Goal: Participate in discussion

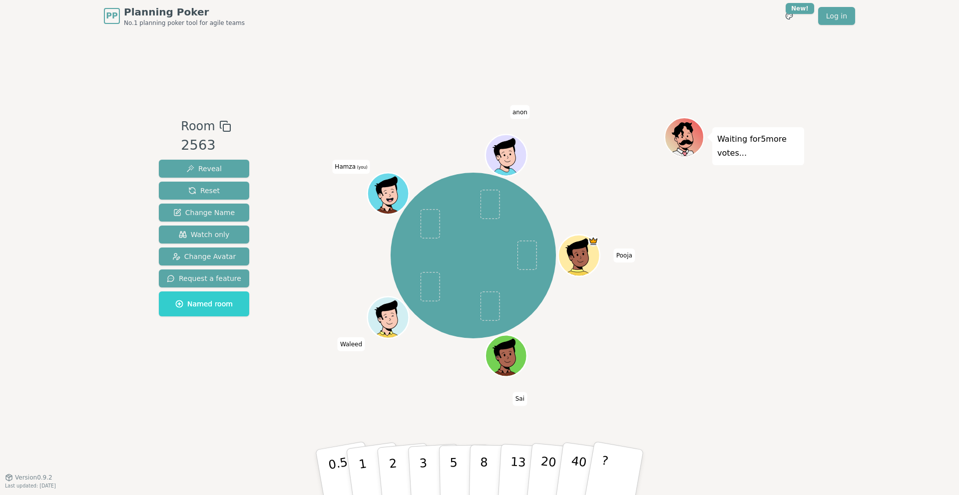
click at [632, 355] on div "[PERSON_NAME] (you) anon" at bounding box center [473, 255] width 382 height 241
click at [440, 422] on div "Room 2563 Reveal Reset Change Name Watch only Change Avatar Request a feature N…" at bounding box center [479, 254] width 649 height 445
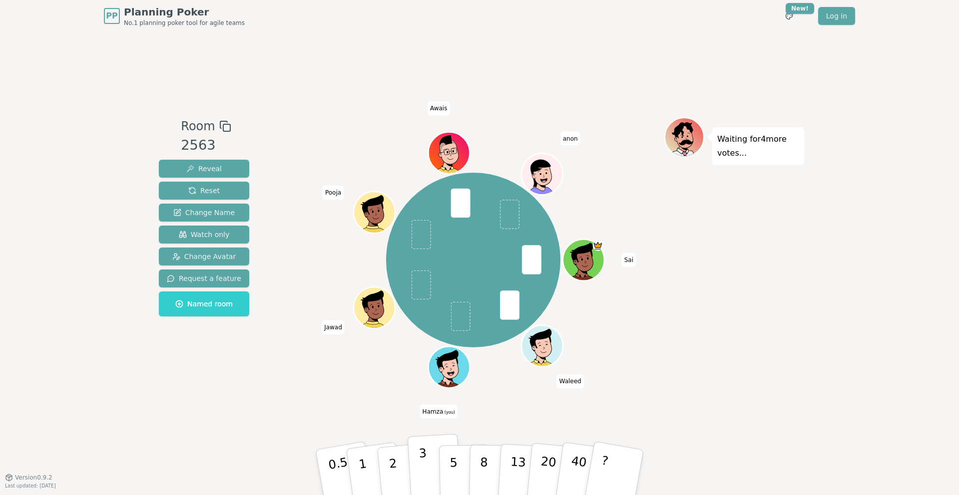
click at [428, 471] on button "3" at bounding box center [434, 473] width 54 height 78
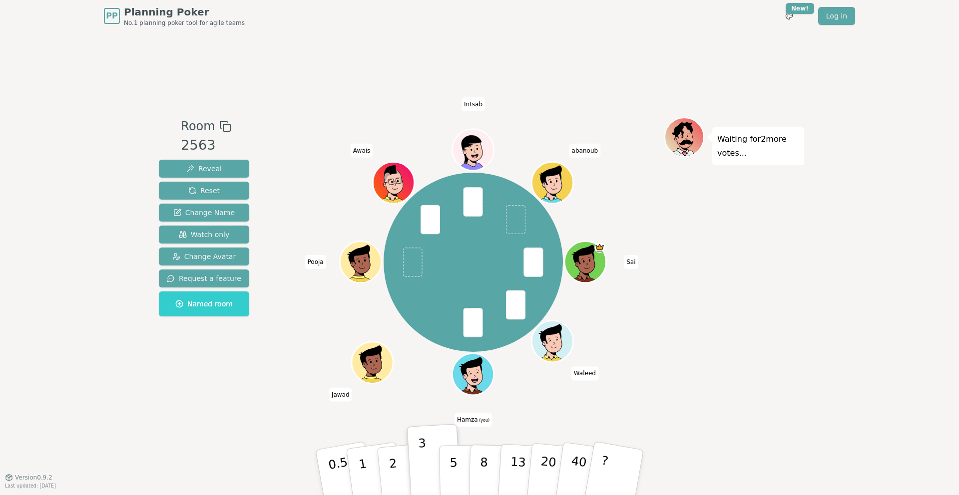
click at [228, 157] on div "Room 2563 Reveal Reset Change Name Watch only Change Avatar Request a feature N…" at bounding box center [204, 218] width 98 height 203
click at [587, 151] on span "abanoub" at bounding box center [584, 151] width 31 height 14
click at [605, 183] on div "Sai [PERSON_NAME] (you) Jawad Pooja [PERSON_NAME] [PERSON_NAME]" at bounding box center [473, 262] width 382 height 254
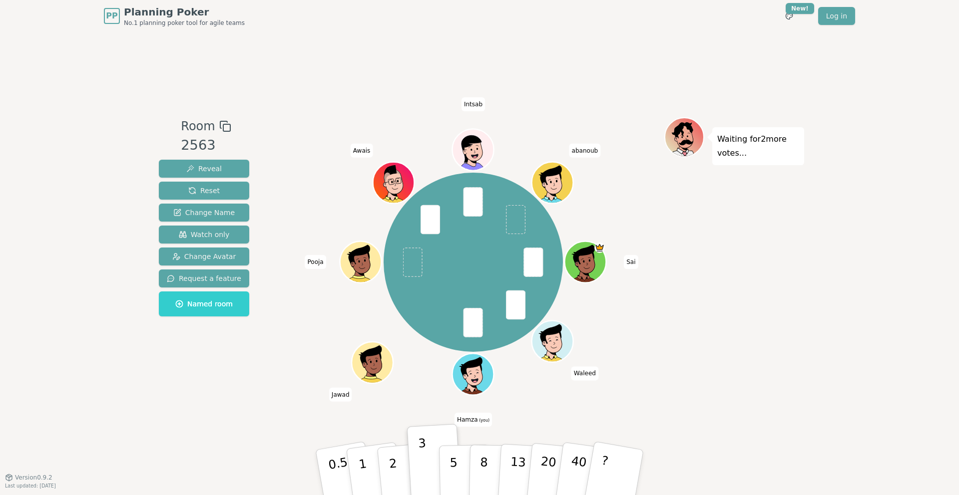
click at [474, 103] on span "Intsab" at bounding box center [472, 104] width 23 height 14
click at [541, 110] on div "Room 2563 Reveal Reset Change Name Watch only Change Avatar Request a feature N…" at bounding box center [479, 254] width 649 height 445
click at [365, 151] on span "Awais" at bounding box center [361, 151] width 22 height 14
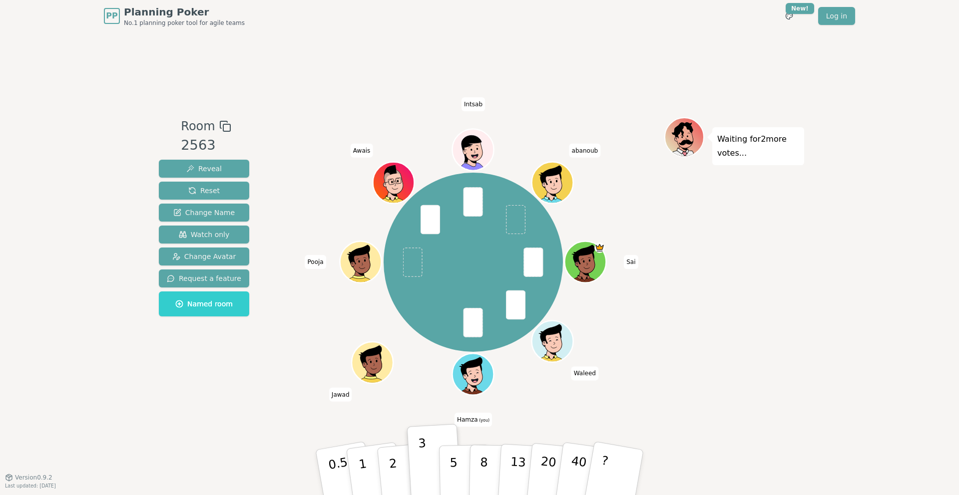
click at [406, 148] on div "Sai [PERSON_NAME] (you) Jawad Pooja [PERSON_NAME] [PERSON_NAME]" at bounding box center [473, 262] width 382 height 254
click at [318, 265] on span "Pooja" at bounding box center [315, 262] width 21 height 14
click at [332, 242] on div "Sai [PERSON_NAME] (you) Jawad Pooja [PERSON_NAME] [PERSON_NAME]" at bounding box center [473, 262] width 382 height 254
click at [222, 171] on button "Reveal" at bounding box center [204, 169] width 90 height 18
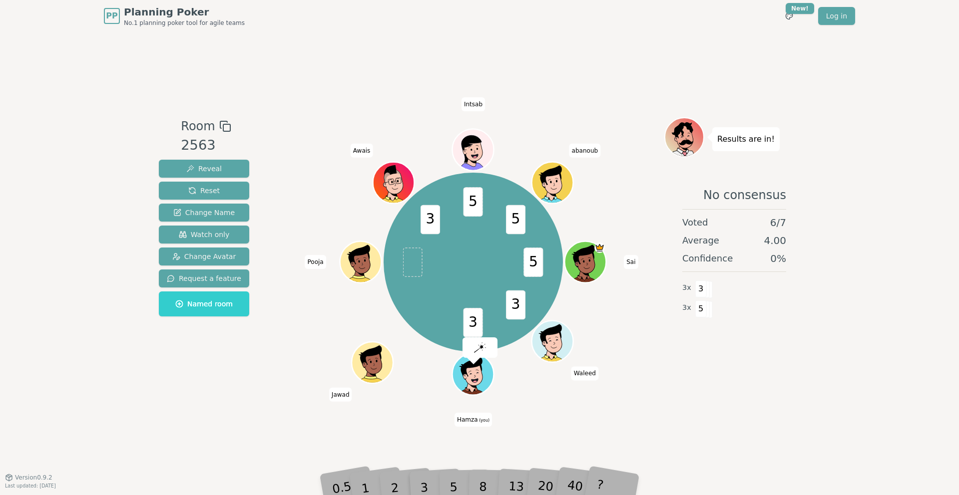
click at [312, 131] on div at bounding box center [473, 126] width 382 height 18
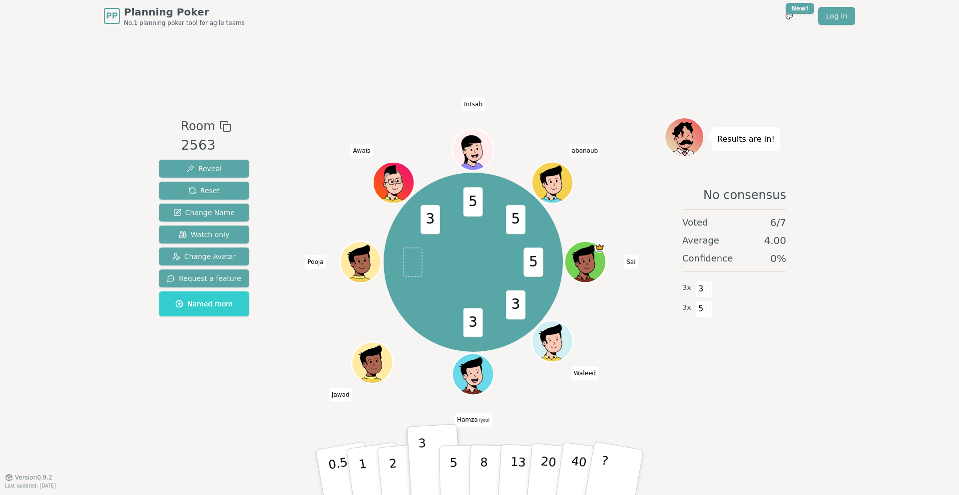
click at [474, 105] on span "Intsab" at bounding box center [472, 104] width 23 height 14
click at [471, 100] on span "Intsab" at bounding box center [472, 104] width 23 height 14
click at [471, 104] on span "Intsab" at bounding box center [472, 104] width 23 height 14
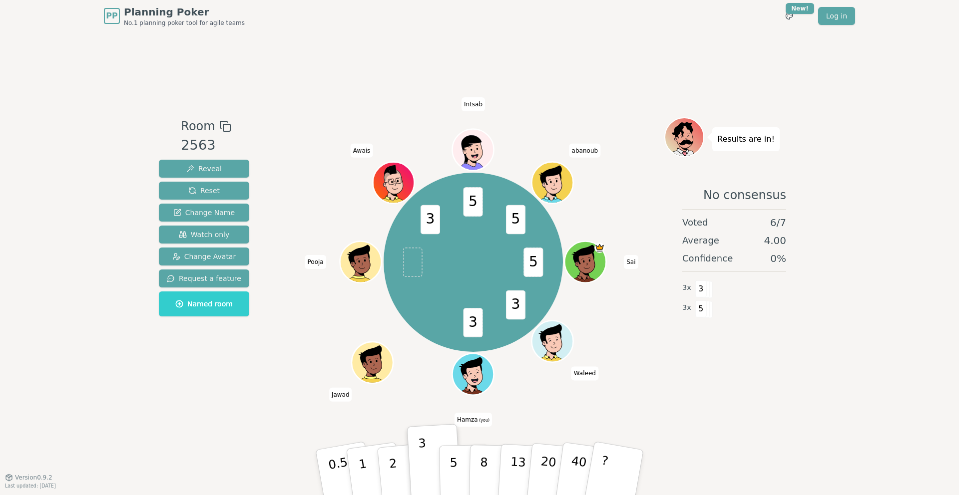
click at [589, 150] on span "abanoub" at bounding box center [584, 151] width 31 height 14
click at [584, 181] on div "5 3 3 3 5 5 Sai [PERSON_NAME] (you) Jawad Pooja [PERSON_NAME] [PERSON_NAME]" at bounding box center [473, 262] width 382 height 254
click at [632, 262] on span "Sai" at bounding box center [631, 262] width 14 height 14
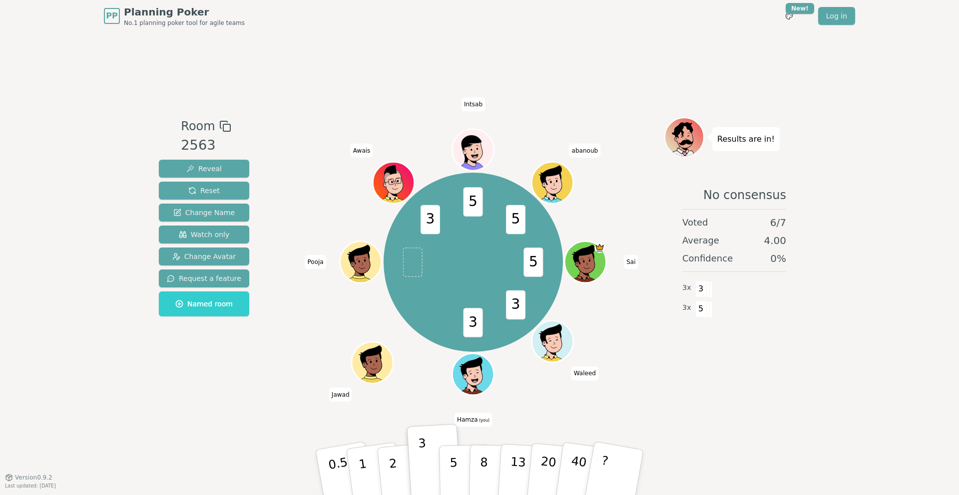
click at [605, 304] on div "5 3 3 3 5 5 Sai [PERSON_NAME] (you) Jawad Pooja [PERSON_NAME] [PERSON_NAME]" at bounding box center [473, 262] width 382 height 254
click at [591, 374] on span "Waleed" at bounding box center [584, 374] width 27 height 14
click at [546, 386] on div "5 3 3 3 5 5 Sai [PERSON_NAME] (you) Jawad Pooja [PERSON_NAME] [PERSON_NAME]" at bounding box center [473, 262] width 382 height 254
click at [541, 407] on div "Room 2563 Reveal Reset Change Name Watch only Change Avatar Request a feature N…" at bounding box center [479, 254] width 649 height 445
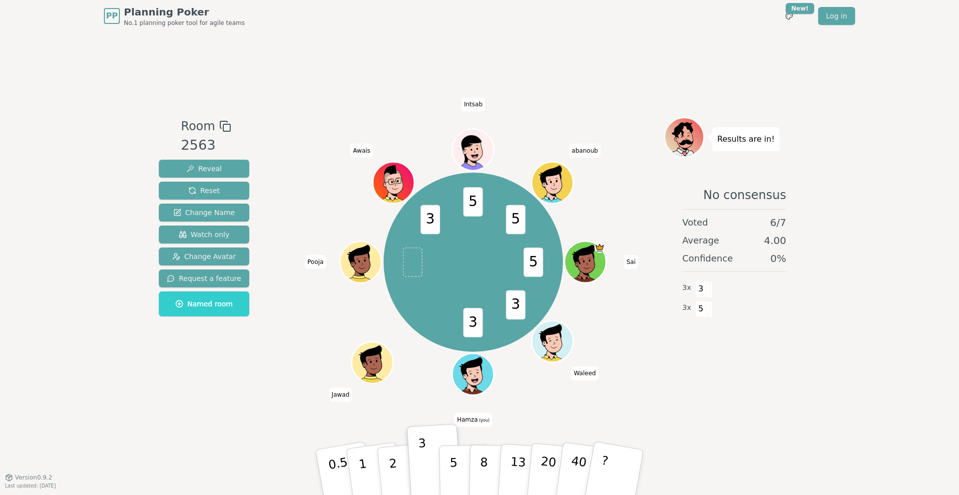
click at [561, 376] on div "5 3 3 3 5 5 Sai [PERSON_NAME] (you) Jawad Pooja [PERSON_NAME] [PERSON_NAME]" at bounding box center [473, 262] width 382 height 254
click at [305, 149] on div "5 3 3 3 5 5 Sai [PERSON_NAME] (you) Jawad Pooja [PERSON_NAME] [PERSON_NAME]" at bounding box center [473, 262] width 382 height 254
click at [323, 168] on div "5 3 3 3 5 5 Sai [PERSON_NAME] (you) Jawad Pooja [PERSON_NAME] [PERSON_NAME]" at bounding box center [473, 262] width 382 height 254
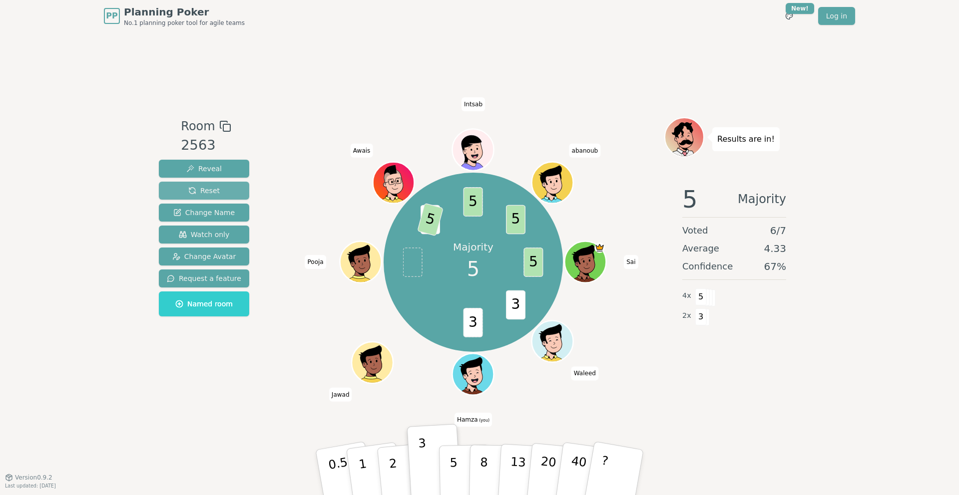
click at [196, 188] on span "Reset" at bounding box center [203, 191] width 31 height 10
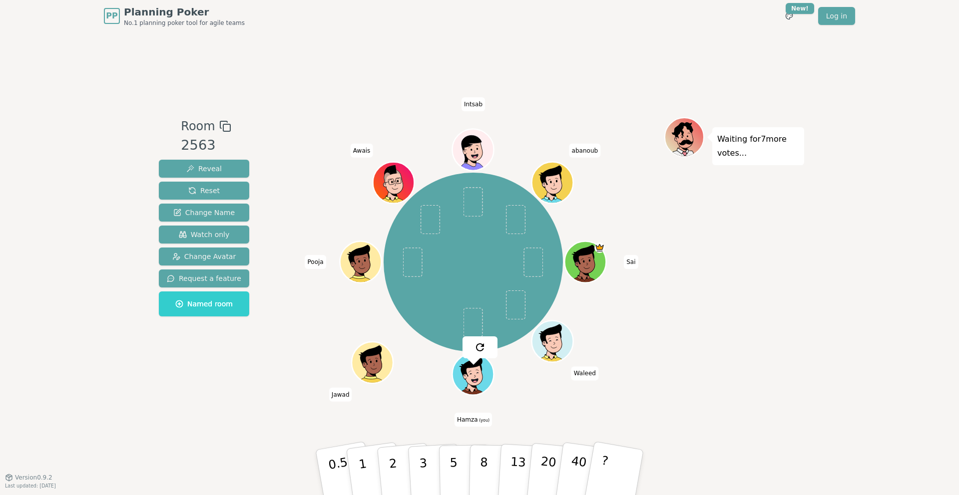
click at [277, 207] on div "Room 2563 Reveal Reset Change Name Watch only Change Avatar Request a feature N…" at bounding box center [479, 254] width 649 height 275
click at [205, 239] on span "Watch only" at bounding box center [204, 235] width 51 height 10
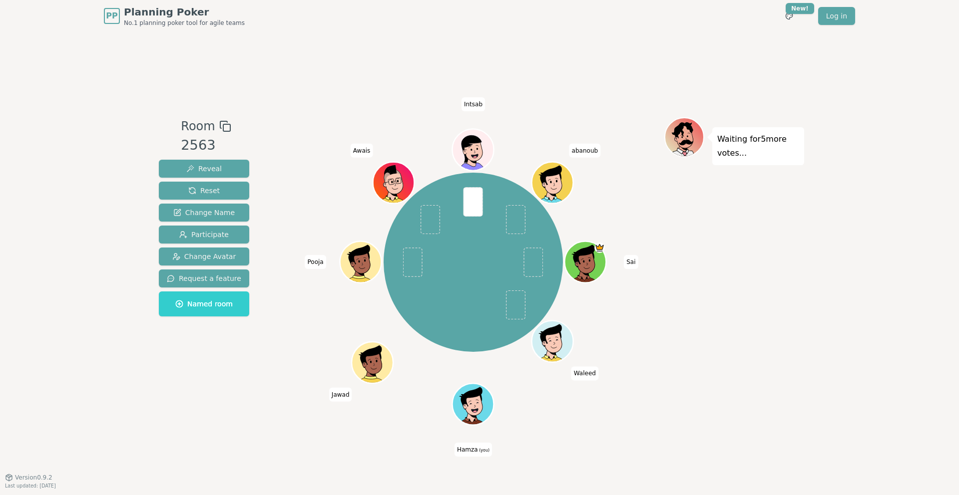
click at [258, 373] on div "Room 2563 Reveal Reset Change Name Participate Change Avatar Request a feature …" at bounding box center [479, 254] width 649 height 275
click at [200, 191] on span "Reset" at bounding box center [203, 191] width 31 height 10
click at [280, 211] on div "Room 2563 Reveal Reset Change Name Participate Change Avatar Request a feature …" at bounding box center [479, 254] width 649 height 275
click at [479, 83] on div "Room 2563 Reveal Reset Change Name Participate Change Avatar Request a feature …" at bounding box center [479, 254] width 649 height 445
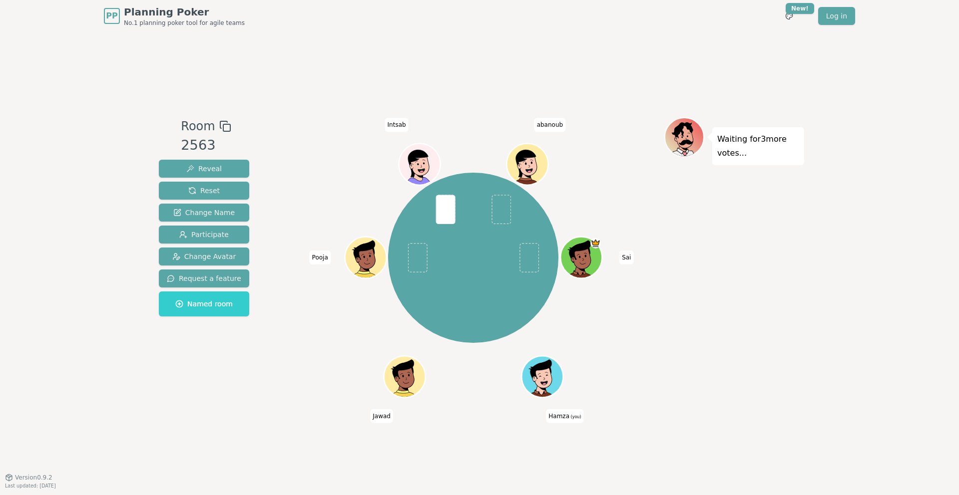
click at [408, 131] on div at bounding box center [473, 126] width 382 height 18
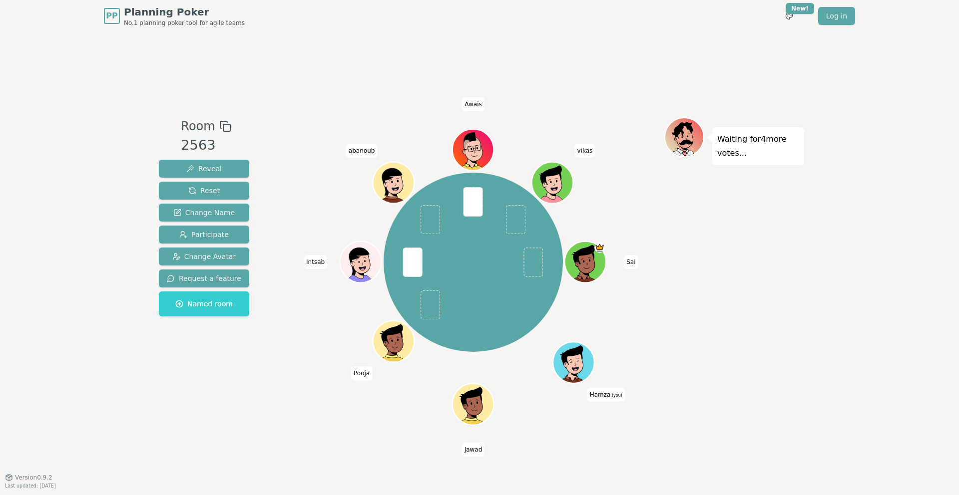
click at [330, 137] on div "[PERSON_NAME] (you) Jawad Pooja Intsab [PERSON_NAME] vikas" at bounding box center [473, 262] width 382 height 254
click at [179, 237] on span "Participate" at bounding box center [203, 235] width 49 height 10
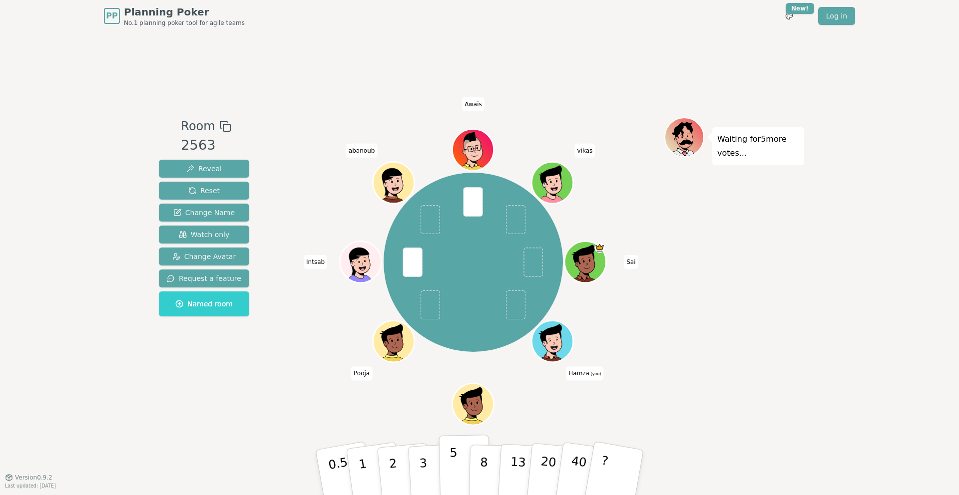
click at [447, 455] on button "5" at bounding box center [464, 473] width 51 height 76
click at [393, 408] on div "Room 2563 Reveal Reset Change Name Watch only Change Avatar Request a feature N…" at bounding box center [479, 254] width 649 height 445
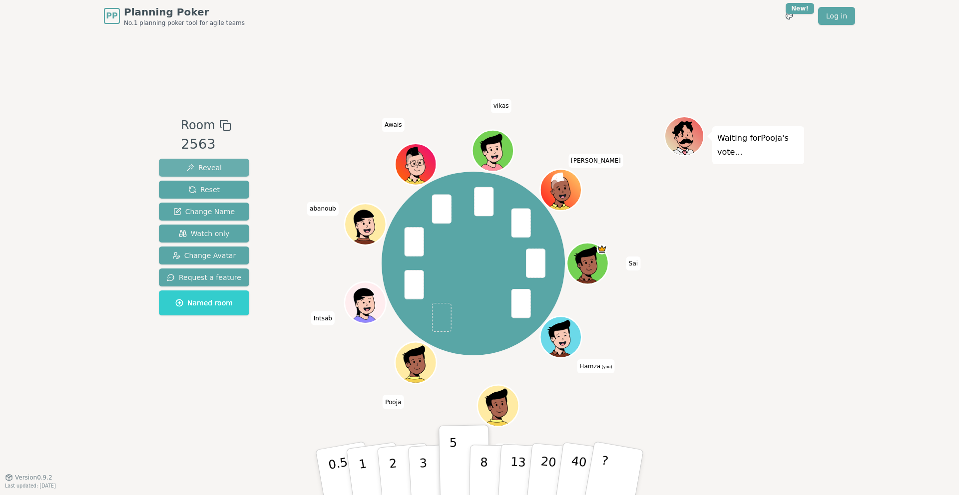
click at [215, 166] on span "Reveal" at bounding box center [203, 168] width 35 height 10
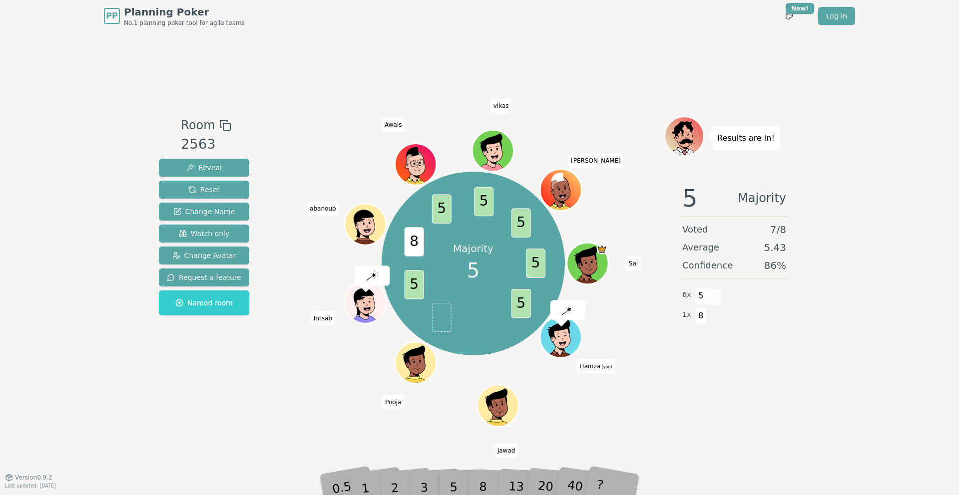
click at [292, 265] on div "Majority 5 5 5 5 8 5 5 5 [PERSON_NAME] (you) Jawad Pooja Intsab [PERSON_NAME] […" at bounding box center [473, 263] width 382 height 259
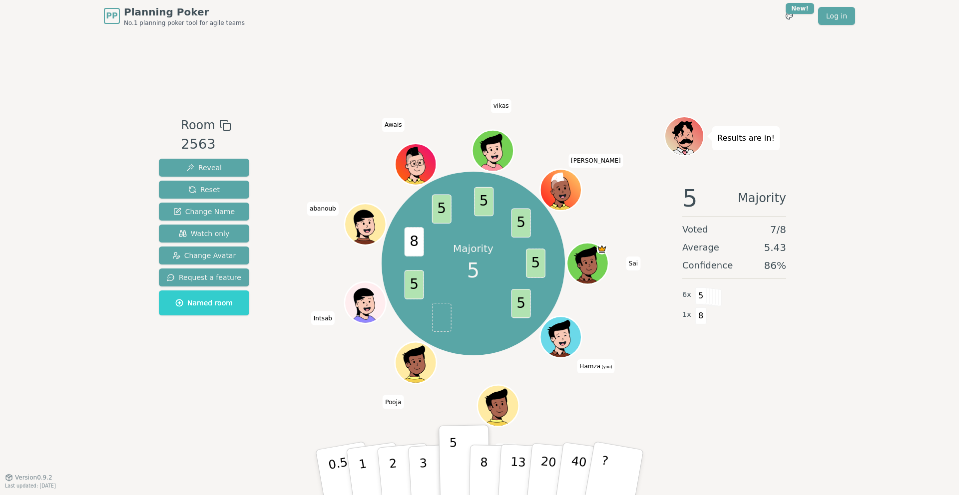
click at [158, 112] on div "Room 2563 Reveal Reset Change Name Watch only Change Avatar Request a feature N…" at bounding box center [479, 254] width 649 height 445
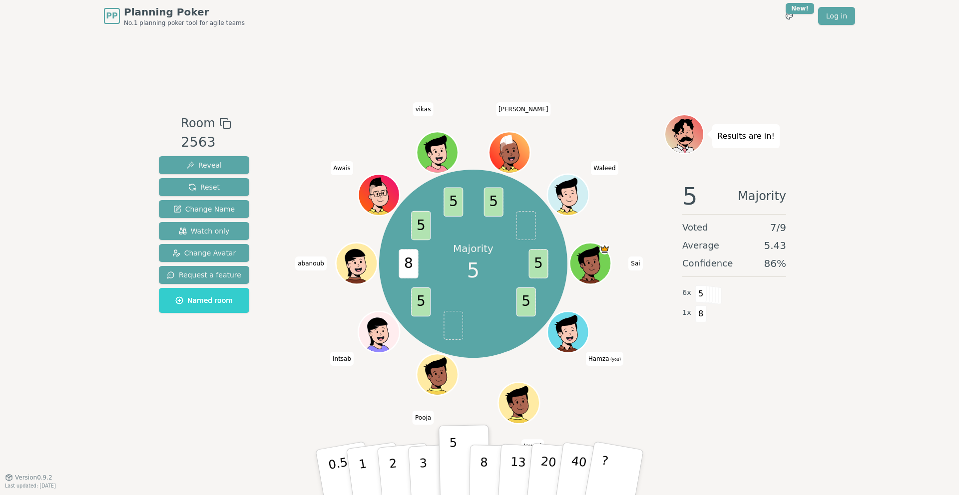
click at [666, 378] on div "Results are in! 5 Majority Voted 7 / 9 Average 5.43 Confidence 86 % 6 x 5 1 x 8" at bounding box center [734, 254] width 140 height 281
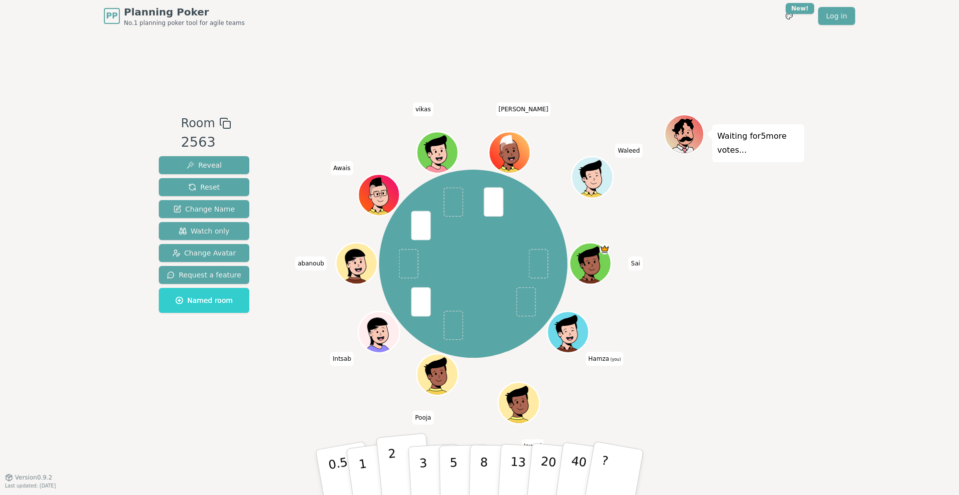
click at [399, 471] on button "2" at bounding box center [404, 472] width 57 height 79
click at [205, 166] on span "Reveal" at bounding box center [203, 165] width 35 height 10
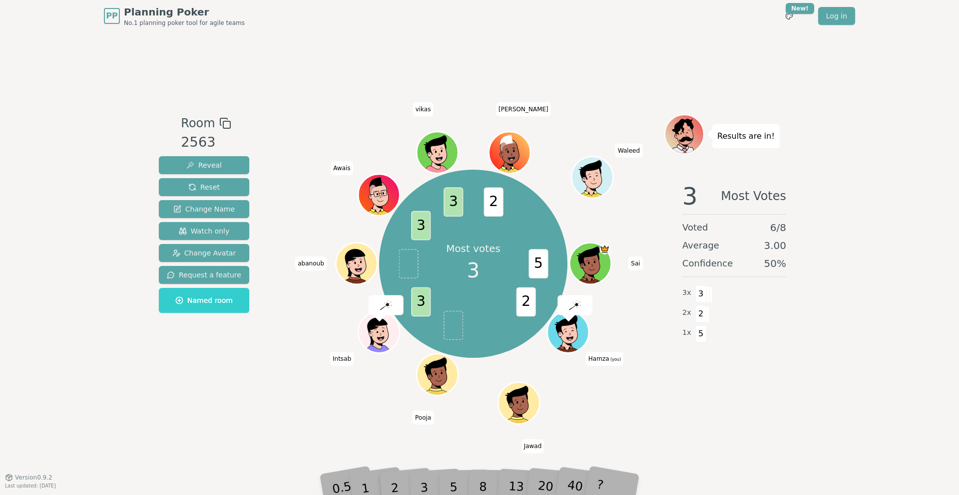
click at [309, 181] on div "Most votes 3 5 2 3 3 3 2 [PERSON_NAME] (you) Jawad Pooja Intsab [PERSON_NAME] […" at bounding box center [473, 263] width 382 height 263
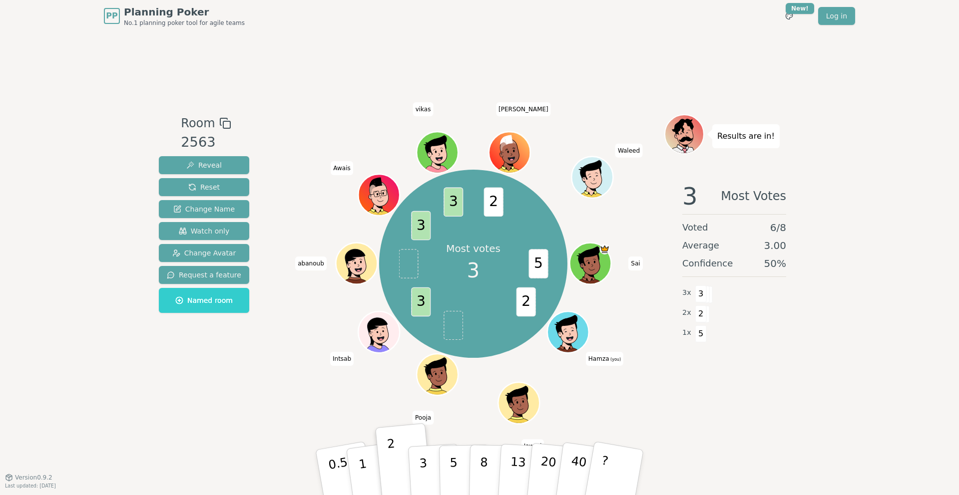
click at [281, 184] on div "Room 2563 Reveal Reset Change Name Watch only Change Avatar Request a feature N…" at bounding box center [479, 254] width 649 height 281
click at [226, 183] on button "Reset" at bounding box center [204, 187] width 90 height 18
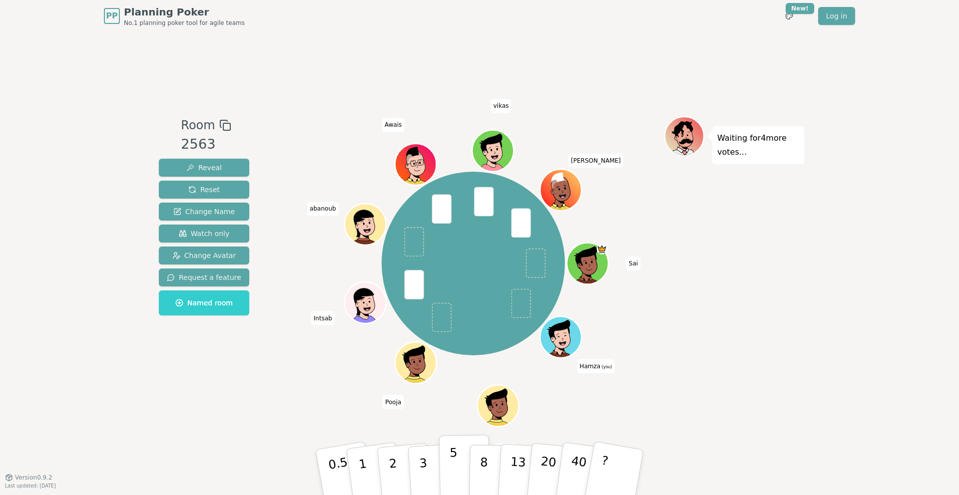
click at [457, 469] on button "5" at bounding box center [464, 473] width 51 height 76
click at [292, 418] on div "Room 2563 Reveal Reset Change Name Watch only Change Avatar Request a feature N…" at bounding box center [479, 254] width 649 height 445
click at [615, 473] on button "?" at bounding box center [614, 472] width 62 height 82
click at [615, 460] on button "?" at bounding box center [614, 472] width 62 height 82
click at [192, 233] on span "Watch only" at bounding box center [204, 234] width 51 height 10
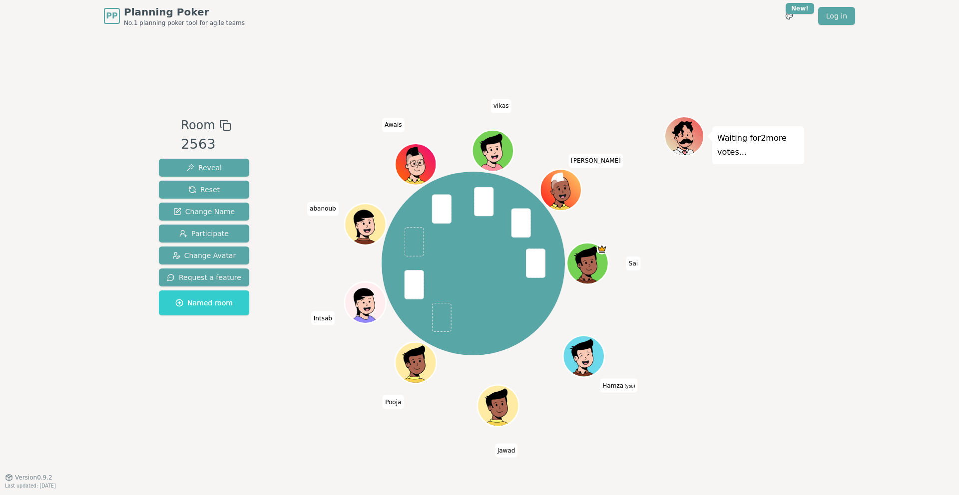
click at [222, 399] on div "Room 2563 Reveal Reset Change Name Participate Change Avatar Request a feature …" at bounding box center [479, 254] width 649 height 445
click at [186, 171] on span "Reveal" at bounding box center [203, 168] width 35 height 10
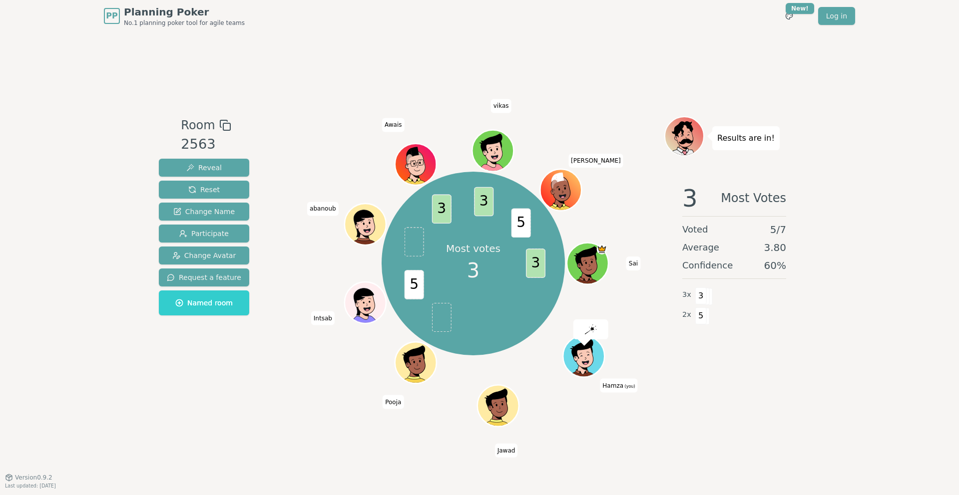
click at [101, 331] on div "PP Planning Poker No.1 planning poker tool for agile teams Toggle theme New! Lo…" at bounding box center [479, 247] width 959 height 495
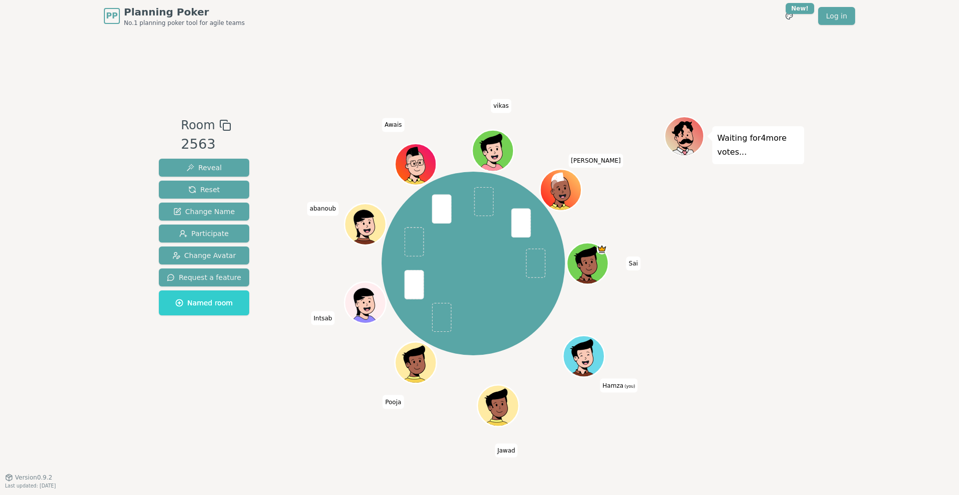
click at [265, 145] on div "Room 2563 Reveal Reset Change Name Participate Change Avatar Request a feature …" at bounding box center [479, 254] width 649 height 277
click at [193, 239] on button "Participate" at bounding box center [204, 234] width 90 height 18
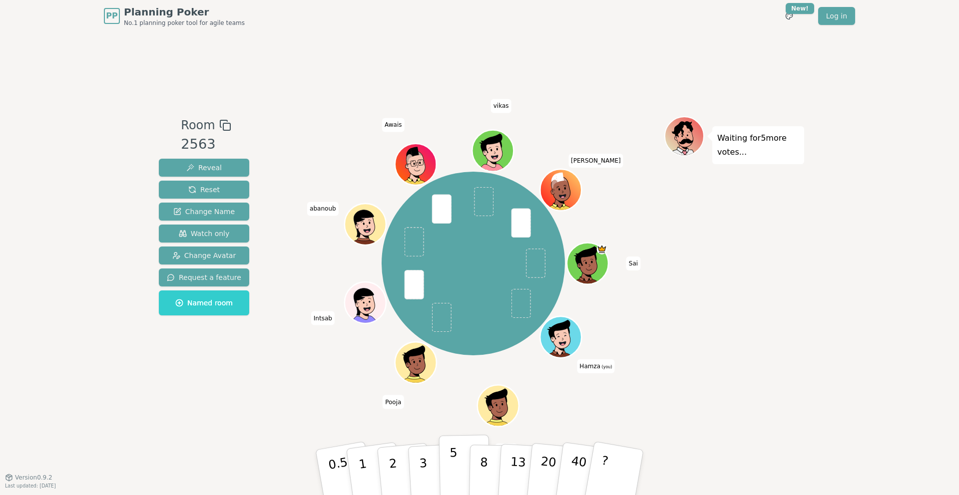
click at [445, 469] on button "5" at bounding box center [464, 473] width 51 height 76
